Goal: Entertainment & Leisure: Browse casually

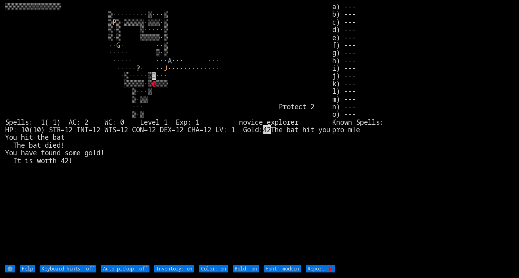
type off "Auto-pickup: on"
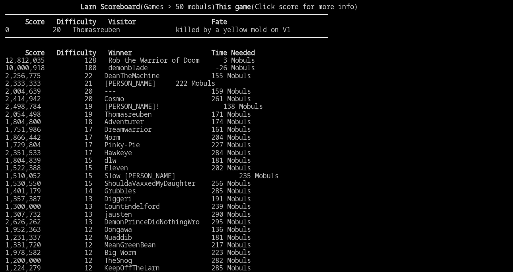
click at [416, 61] on stats at bounding box center [418, 130] width 180 height 255
